Goal: Task Accomplishment & Management: Manage account settings

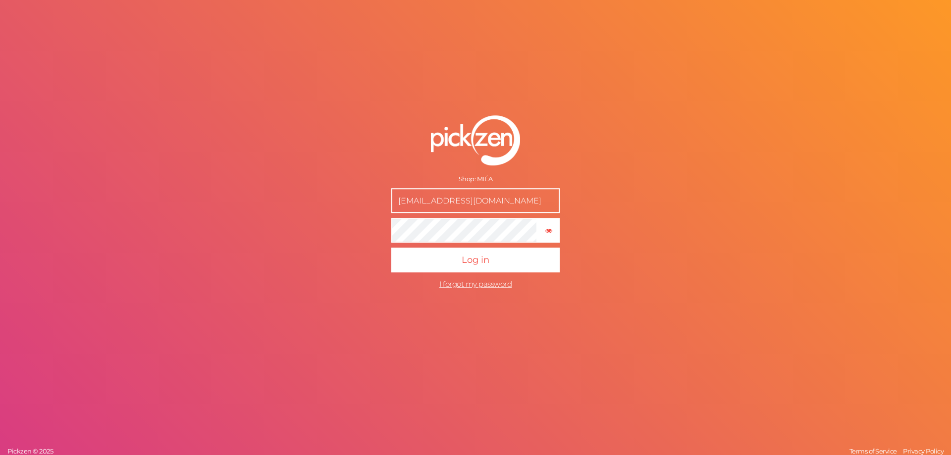
click at [658, 190] on div "Shop: MIÉA [EMAIL_ADDRESS][DOMAIN_NAME] × Show password Log in I forgot my pass…" at bounding box center [475, 227] width 951 height 455
click at [486, 199] on input "[EMAIL_ADDRESS][DOMAIN_NAME]" at bounding box center [475, 201] width 168 height 25
click at [480, 203] on input "[EMAIL_ADDRESS][DOMAIN_NAME]" at bounding box center [475, 201] width 168 height 25
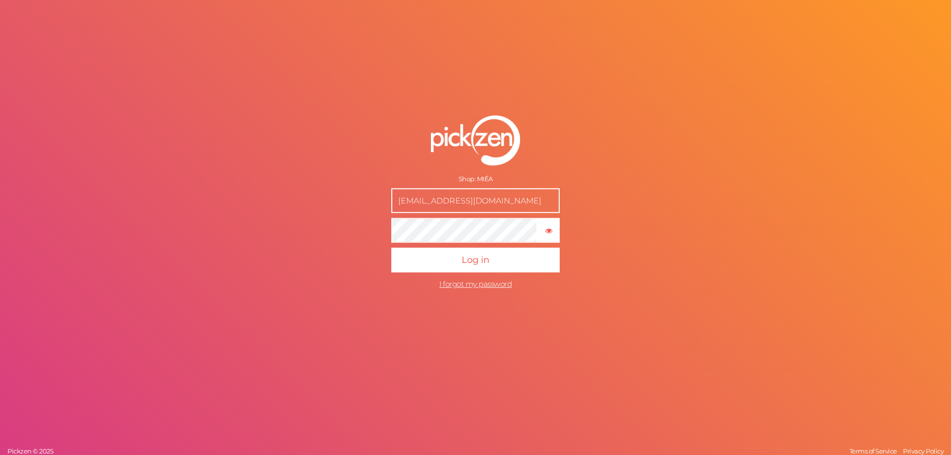
paste input "Orders"
type input "[EMAIL_ADDRESS][DOMAIN_NAME]"
click at [468, 286] on span "I forgot my password" at bounding box center [475, 284] width 72 height 9
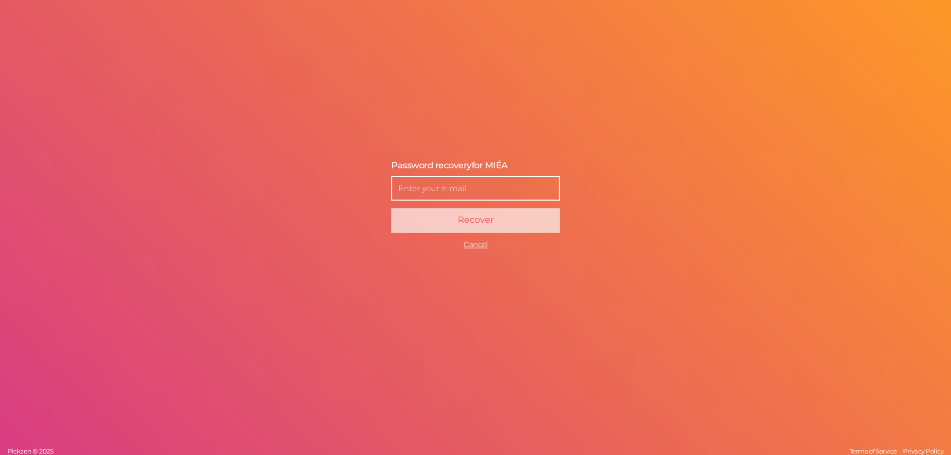
click at [467, 194] on input "text" at bounding box center [475, 188] width 168 height 25
paste input "[EMAIL_ADDRESS][DOMAIN_NAME]"
type input "[EMAIL_ADDRESS][DOMAIN_NAME]"
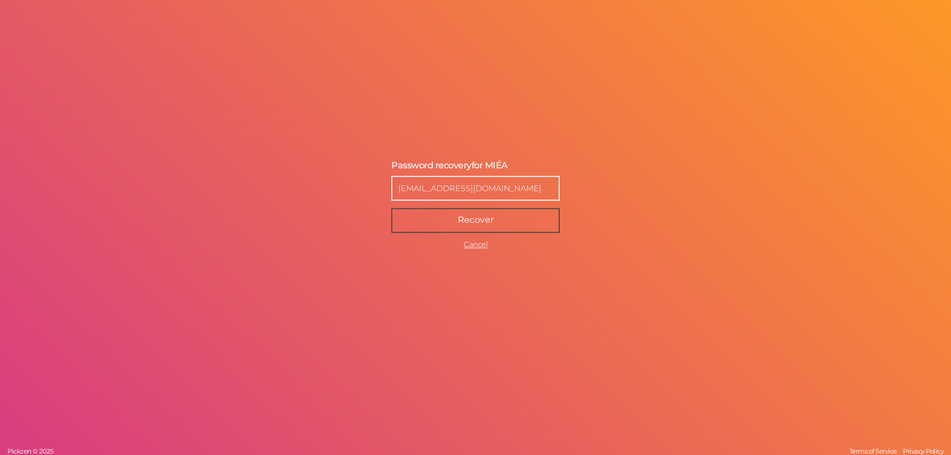
click at [423, 213] on button "Recover" at bounding box center [475, 220] width 168 height 25
